Goal: Task Accomplishment & Management: Use online tool/utility

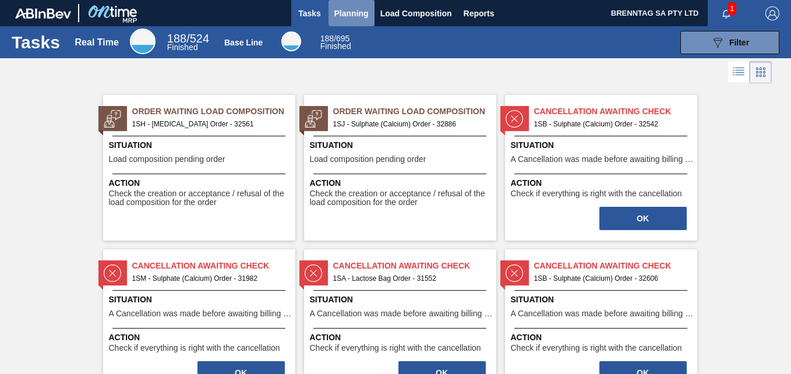
click at [359, 12] on span "Planning" at bounding box center [351, 13] width 34 height 14
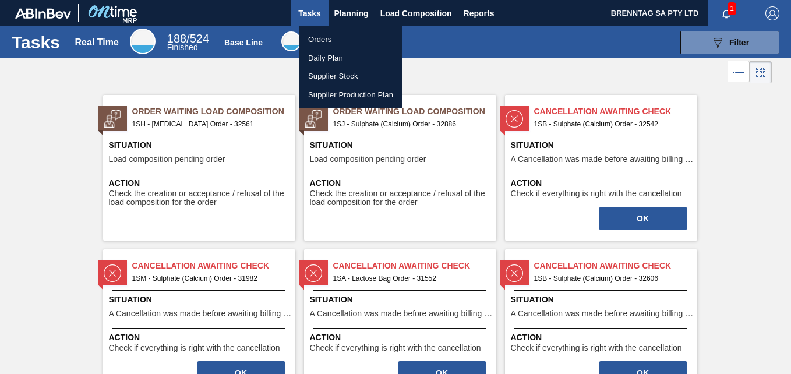
click at [320, 41] on li "Orders" at bounding box center [351, 39] width 104 height 19
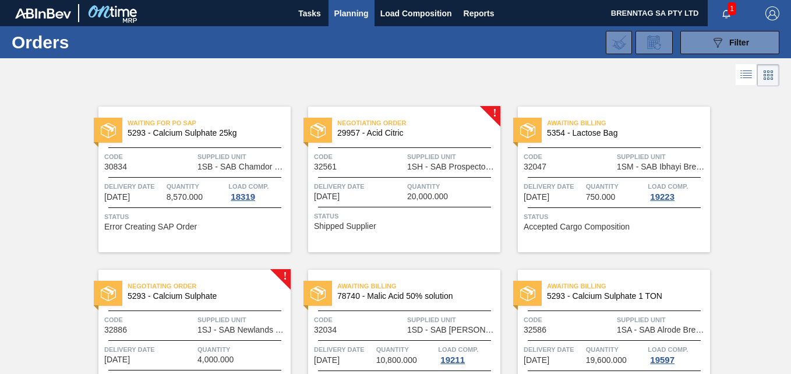
click at [110, 296] on img at bounding box center [108, 293] width 15 height 15
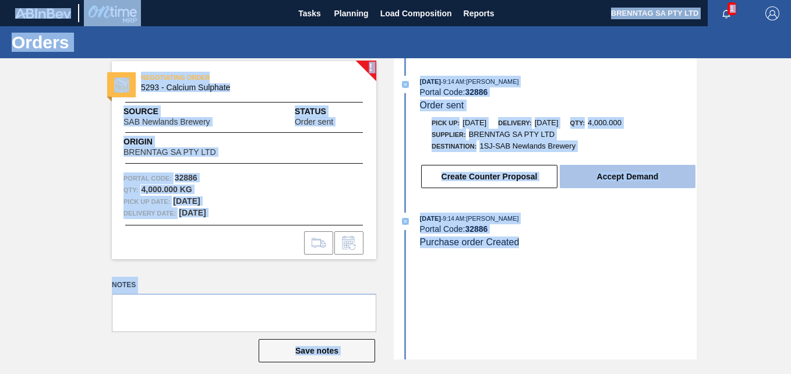
click at [611, 179] on button "Accept Demand" at bounding box center [628, 176] width 136 height 23
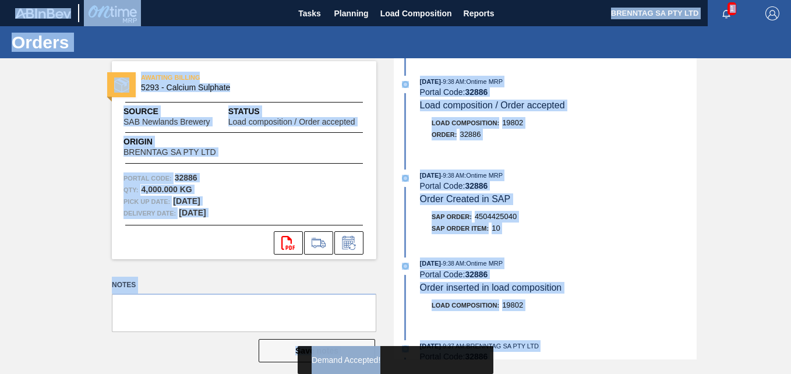
click at [354, 365] on div "Demand Accepted!" at bounding box center [396, 360] width 168 height 28
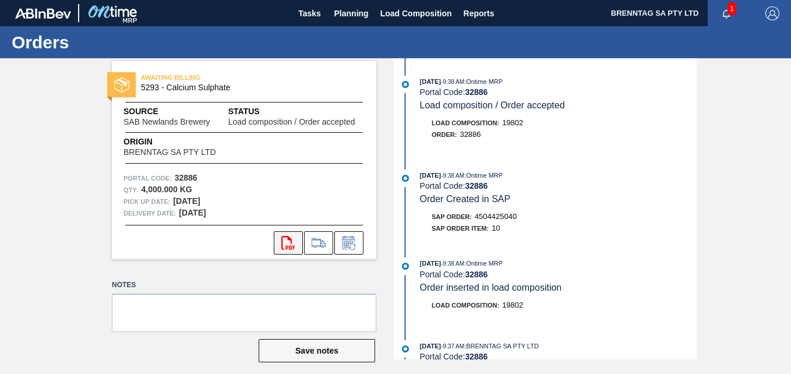
click at [278, 244] on button "svg{fill:#ff0000}" at bounding box center [288, 242] width 29 height 23
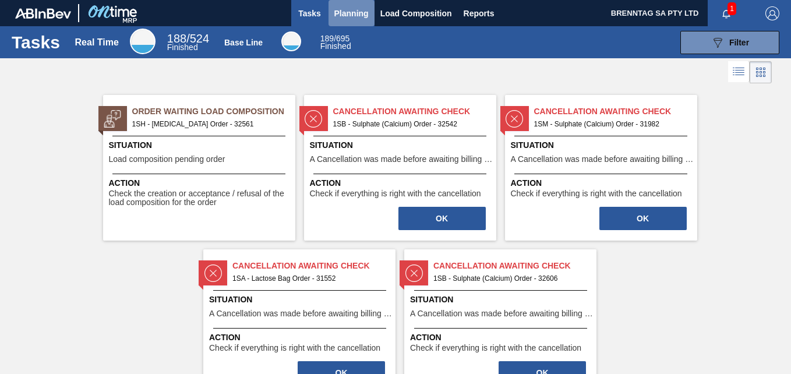
click at [352, 17] on span "Planning" at bounding box center [351, 13] width 34 height 14
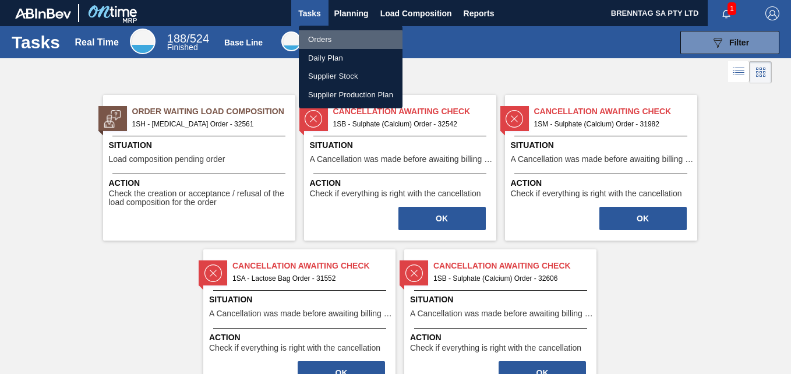
click at [326, 41] on li "Orders" at bounding box center [351, 39] width 104 height 19
